Goal: Information Seeking & Learning: Learn about a topic

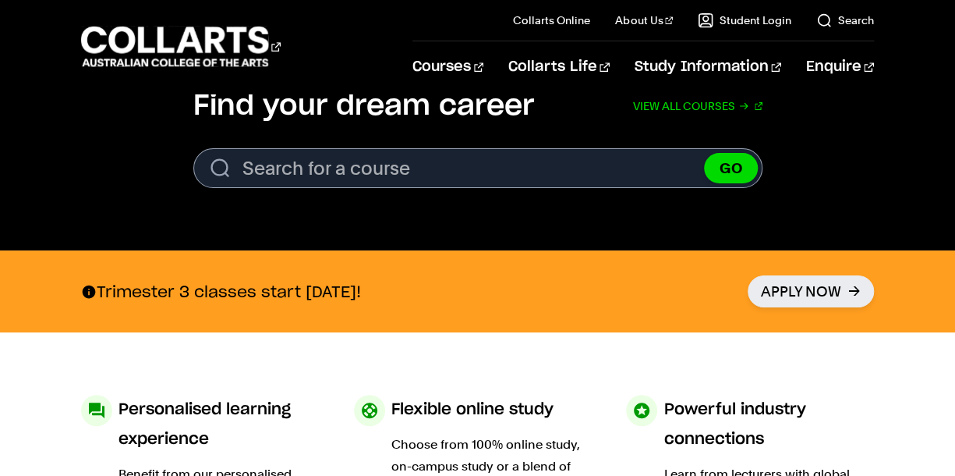
scroll to position [526, 0]
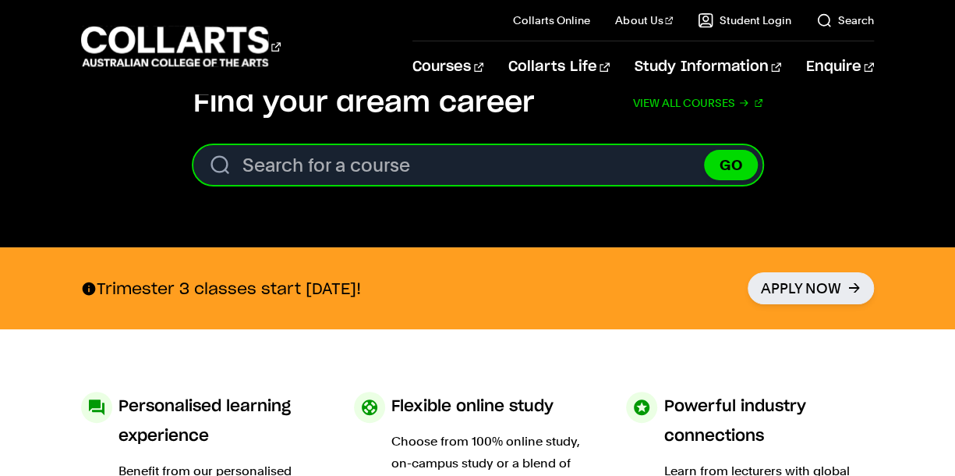
click at [274, 160] on input "Search for a course" at bounding box center [477, 165] width 569 height 40
type input "sound engineer"
click at [704, 150] on button "GO" at bounding box center [731, 165] width 54 height 30
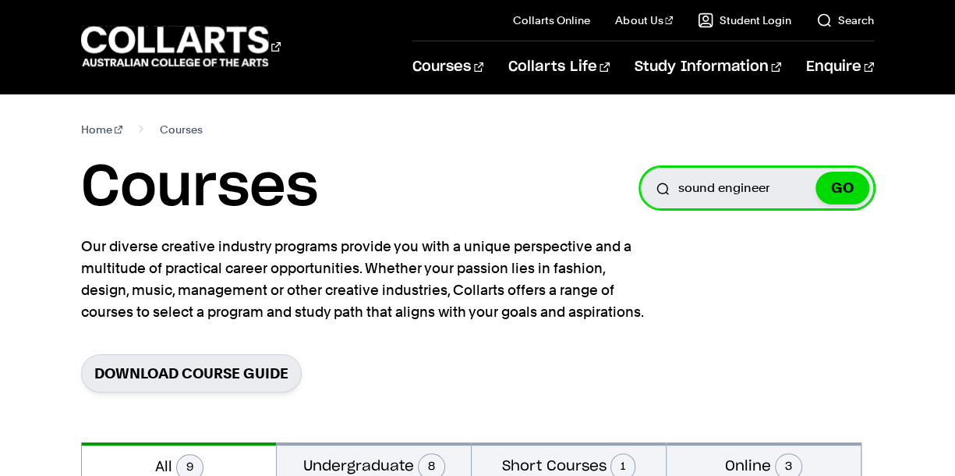
click at [770, 193] on input "sound engineer" at bounding box center [757, 188] width 234 height 42
type input "s"
type input "audio engineer"
click at [816, 172] on button "GO" at bounding box center [843, 188] width 54 height 33
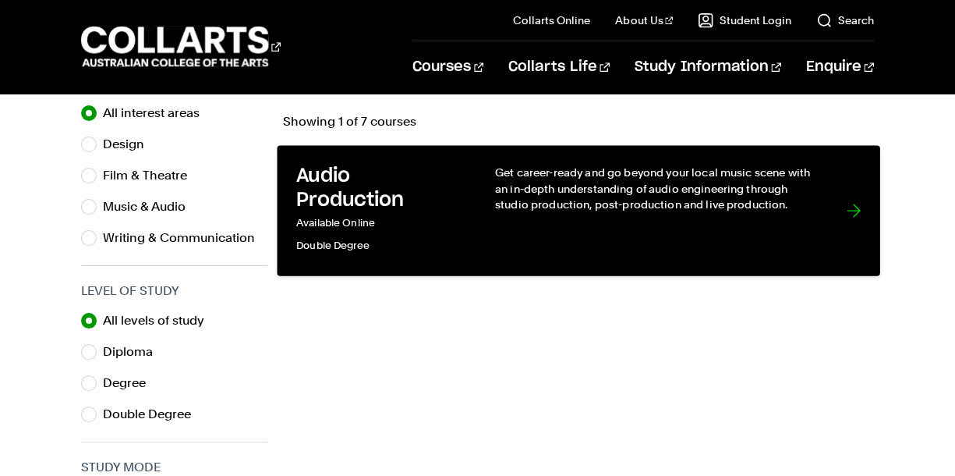
scroll to position [522, 0]
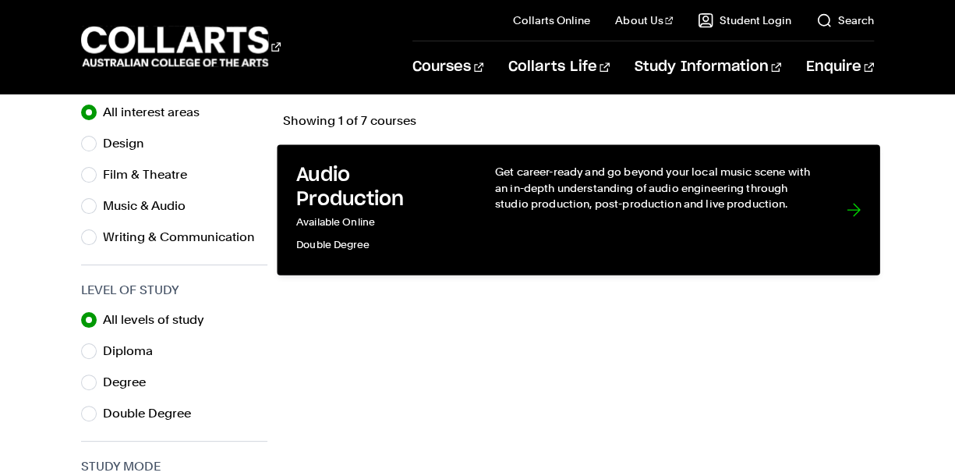
click at [485, 207] on link "Audio Production Available Online Double Degree Get career-ready and go beyond …" at bounding box center [579, 210] width 603 height 130
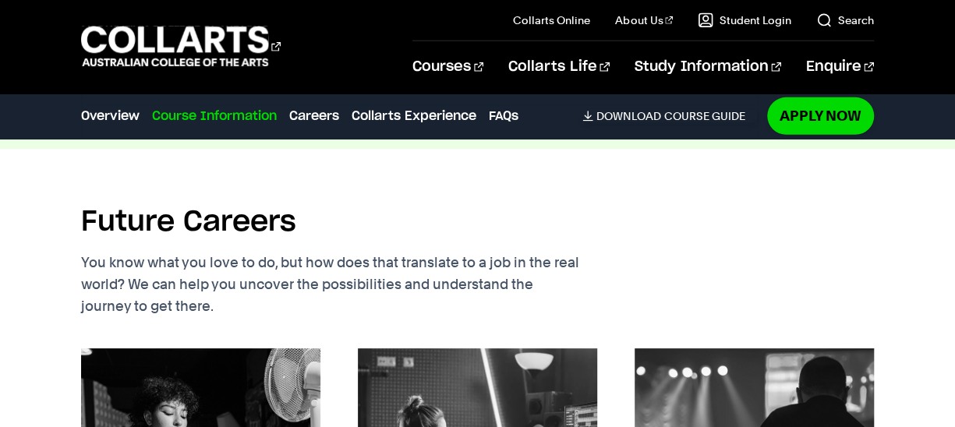
scroll to position [1791, 0]
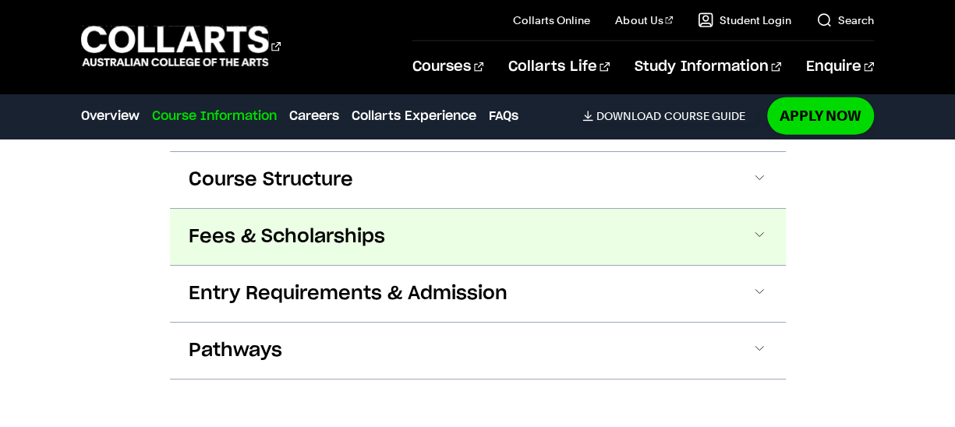
click at [299, 225] on span "Fees & Scholarships" at bounding box center [287, 237] width 197 height 25
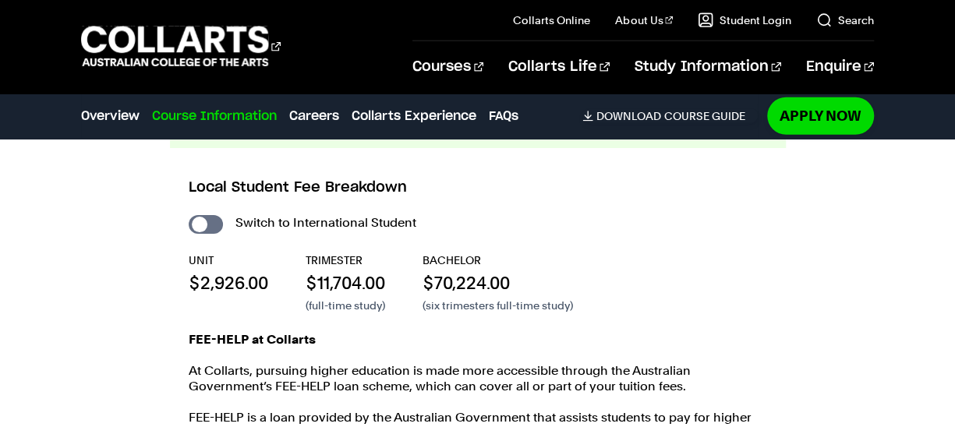
scroll to position [1907, 0]
